Goal: Find specific page/section: Find specific page/section

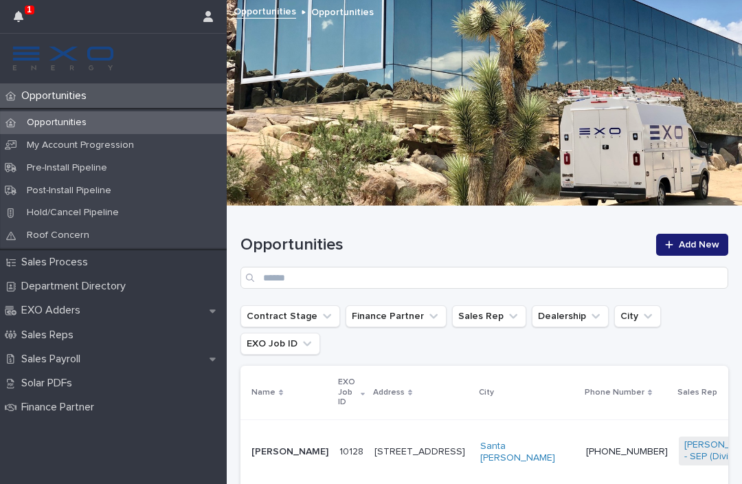
click at [23, 27] on button "button" at bounding box center [18, 16] width 26 height 33
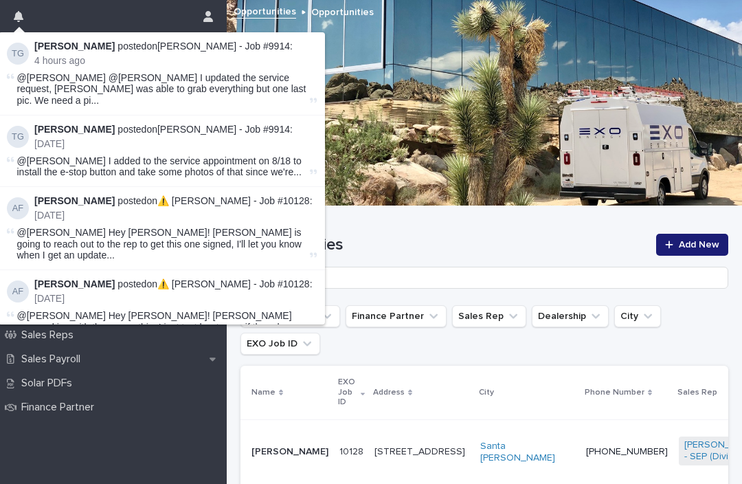
click at [29, 9] on button "button" at bounding box center [18, 16] width 26 height 33
click at [24, 12] on button "button" at bounding box center [18, 16] width 26 height 33
click at [242, 45] on link "[PERSON_NAME] - Job #9914" at bounding box center [223, 46] width 133 height 11
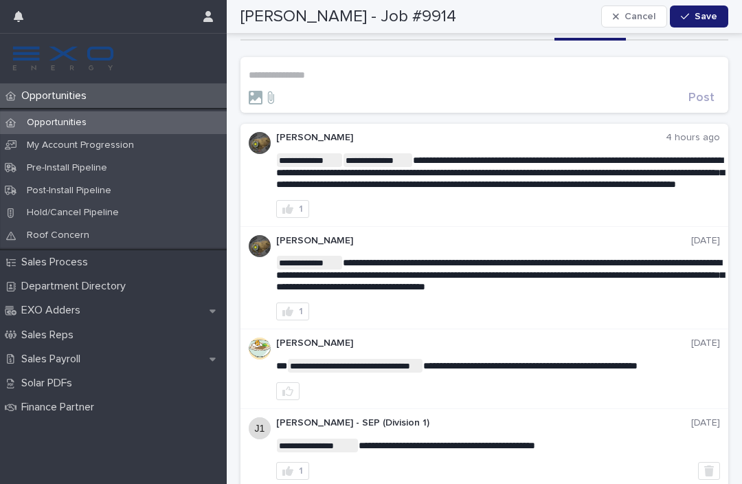
scroll to position [8, 0]
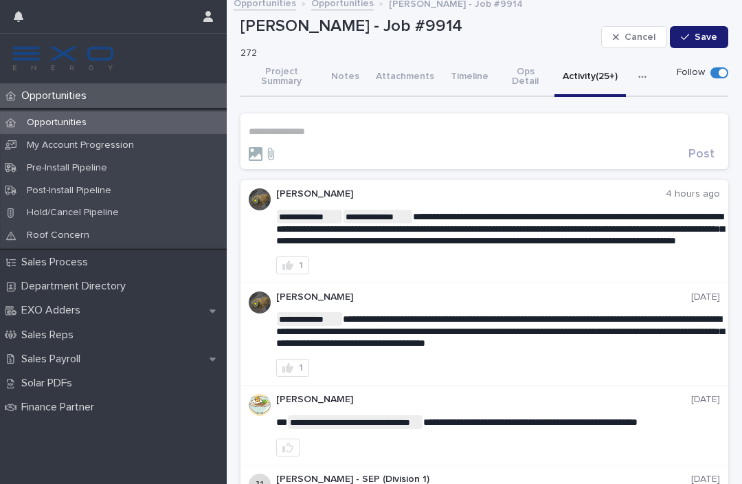
click at [112, 350] on div "Sales Payroll" at bounding box center [113, 359] width 227 height 24
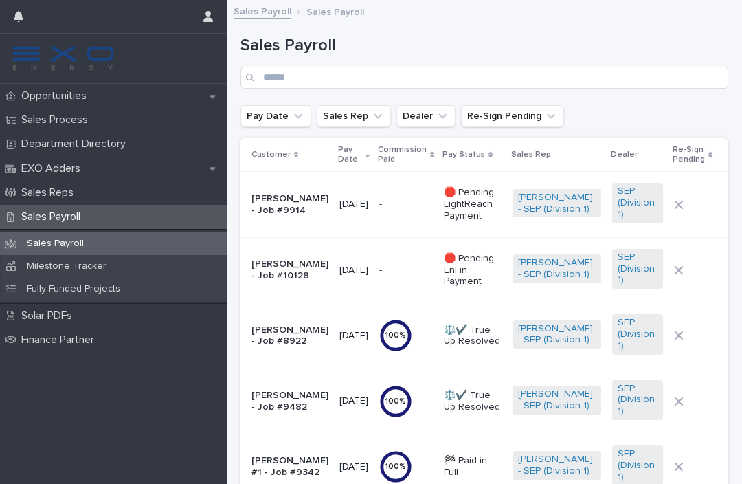
click at [84, 93] on p "Opportunities" at bounding box center [57, 95] width 82 height 13
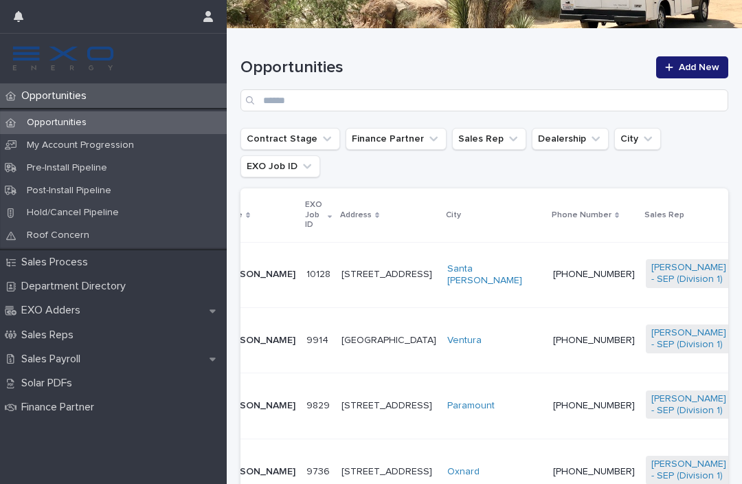
scroll to position [0, 34]
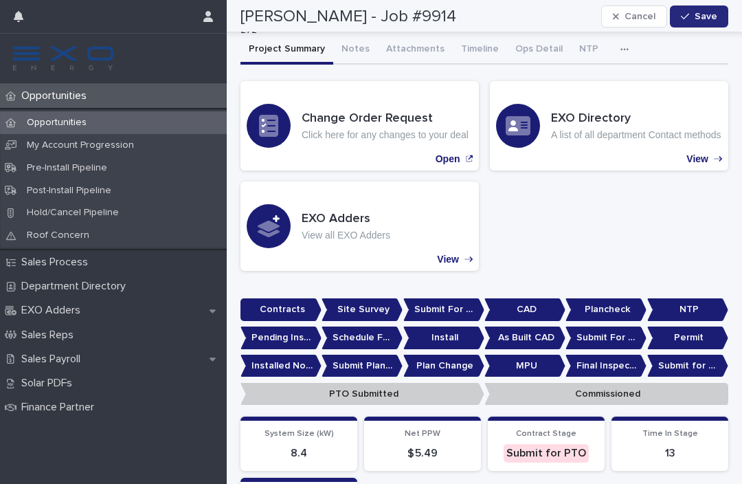
scroll to position [23, 0]
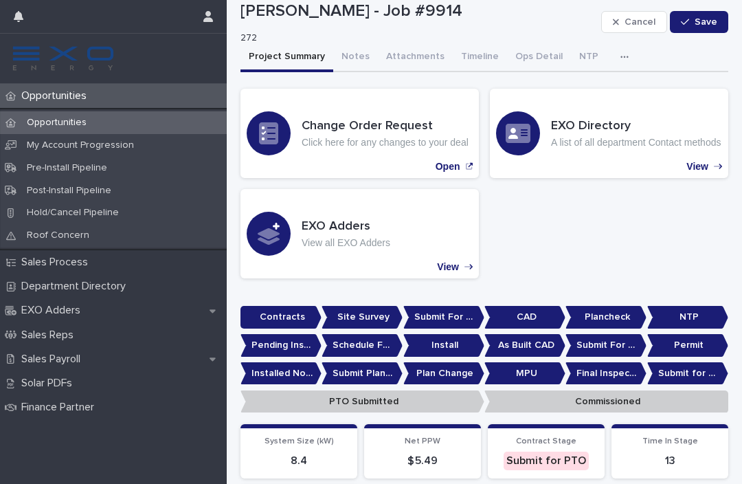
click at [352, 43] on button "Notes" at bounding box center [355, 57] width 45 height 29
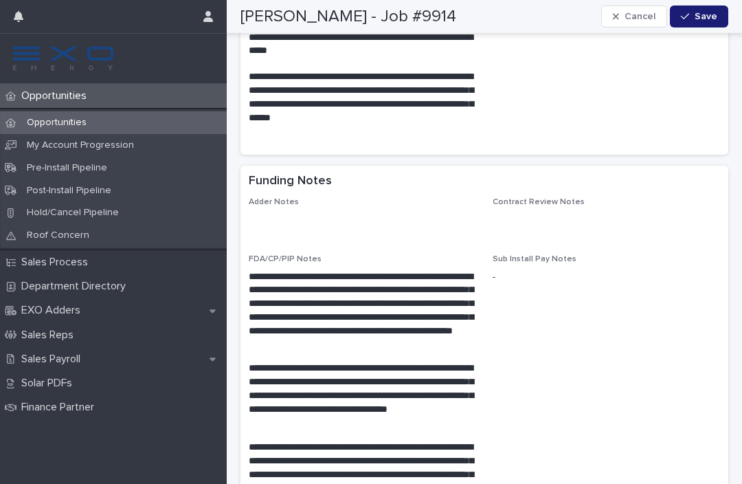
scroll to position [2438, 0]
